Goal: Task Accomplishment & Management: Use online tool/utility

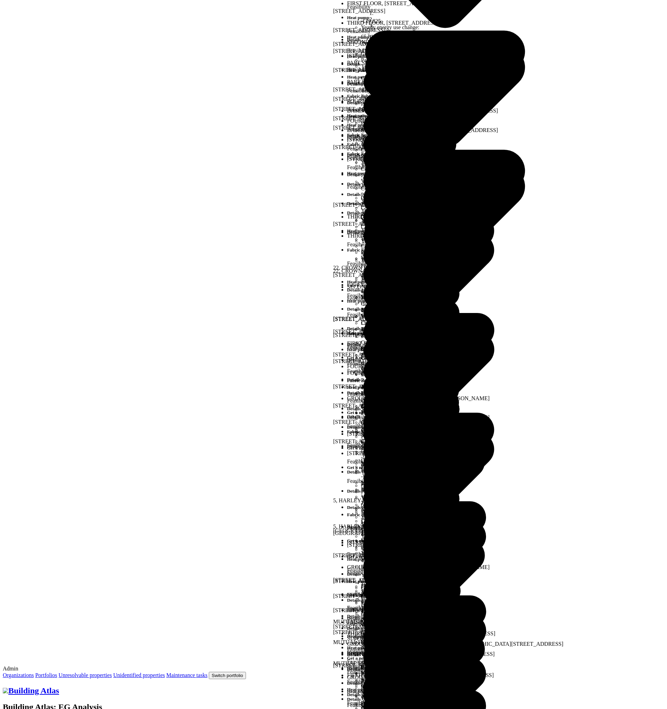
type input "**"
